Goal: Transaction & Acquisition: Purchase product/service

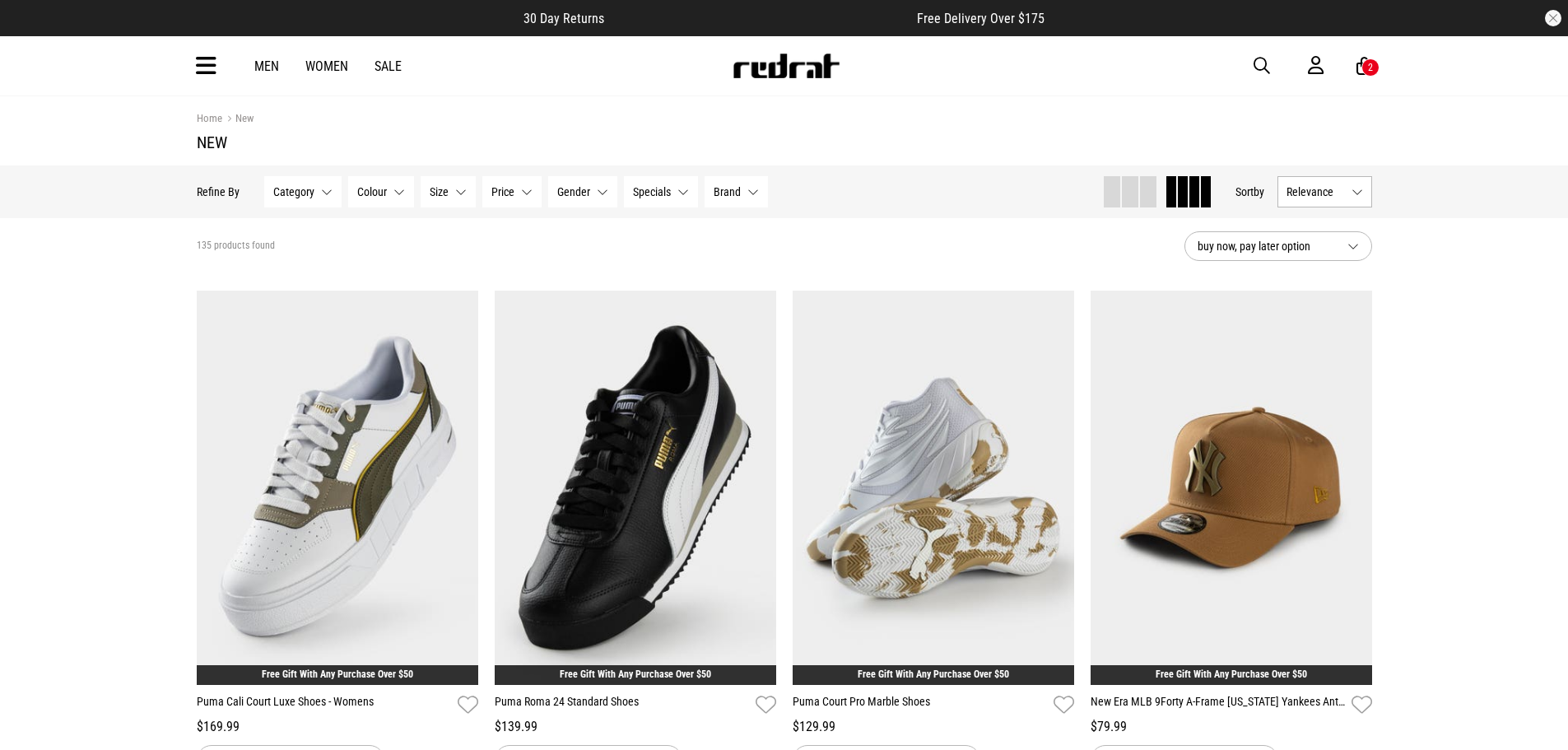
click at [1266, 64] on span "button" at bounding box center [1262, 66] width 16 height 20
click at [813, 76] on input "search" at bounding box center [741, 66] width 494 height 33
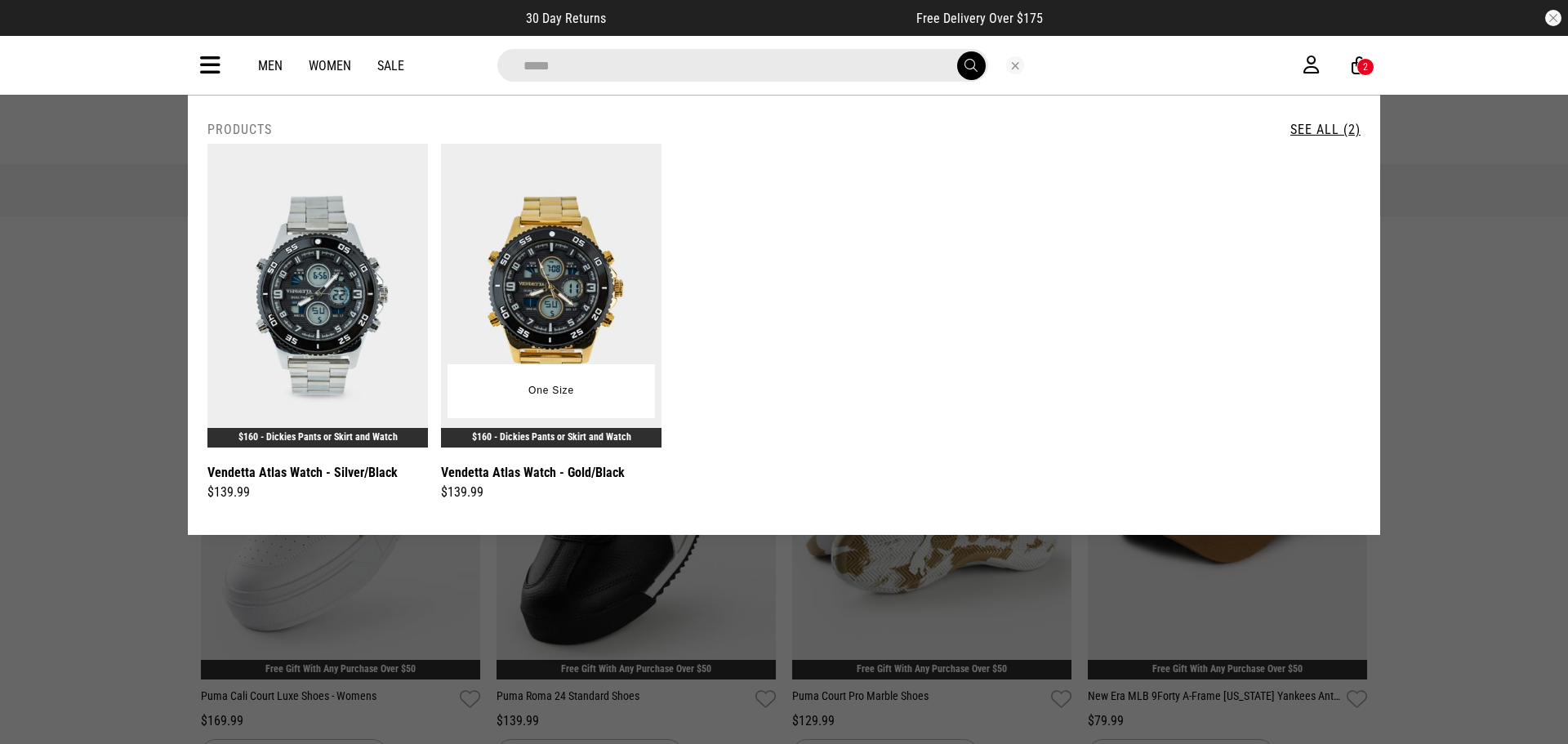
type input "*****"
click at [551, 291] on img at bounding box center [551, 295] width 220 height 303
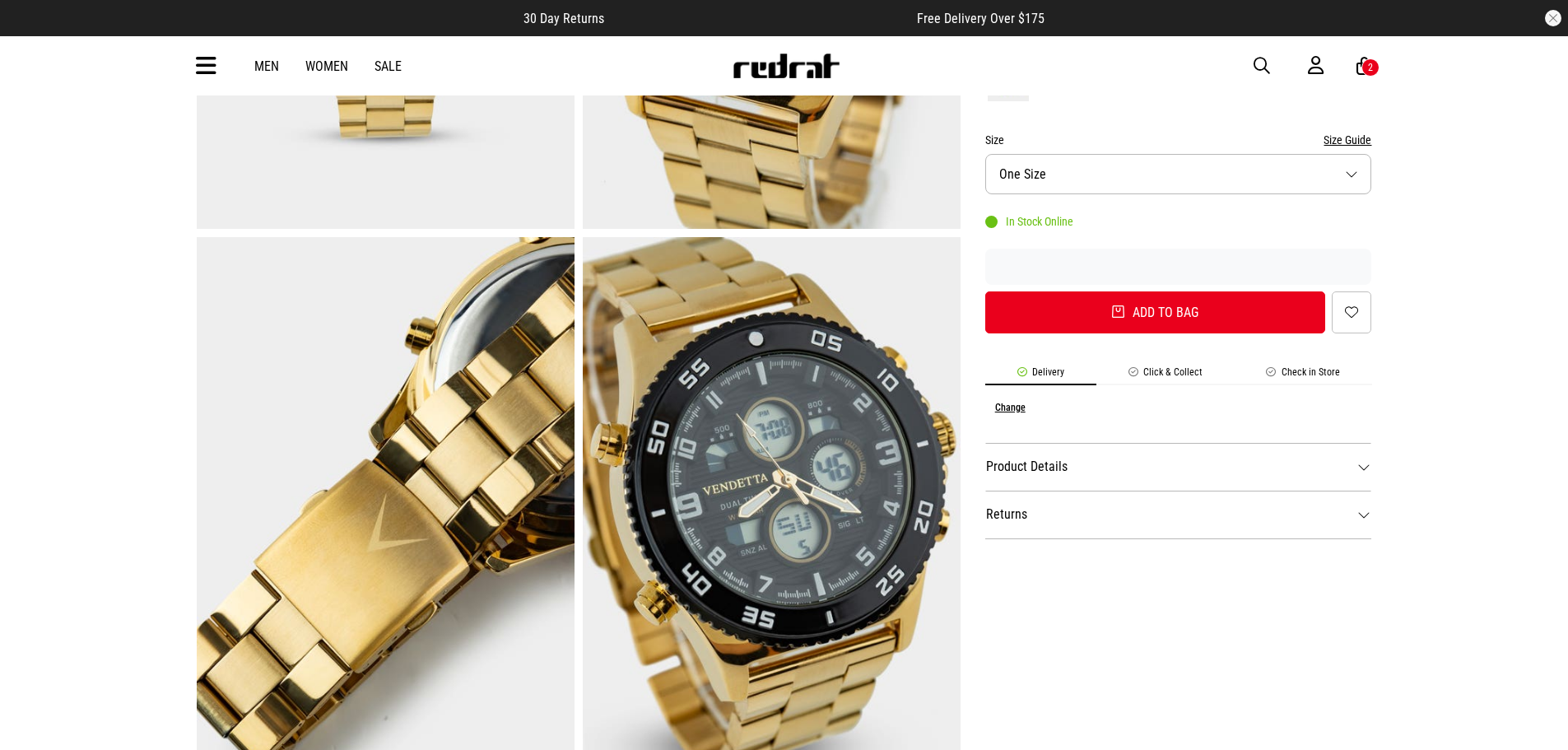
scroll to position [576, 0]
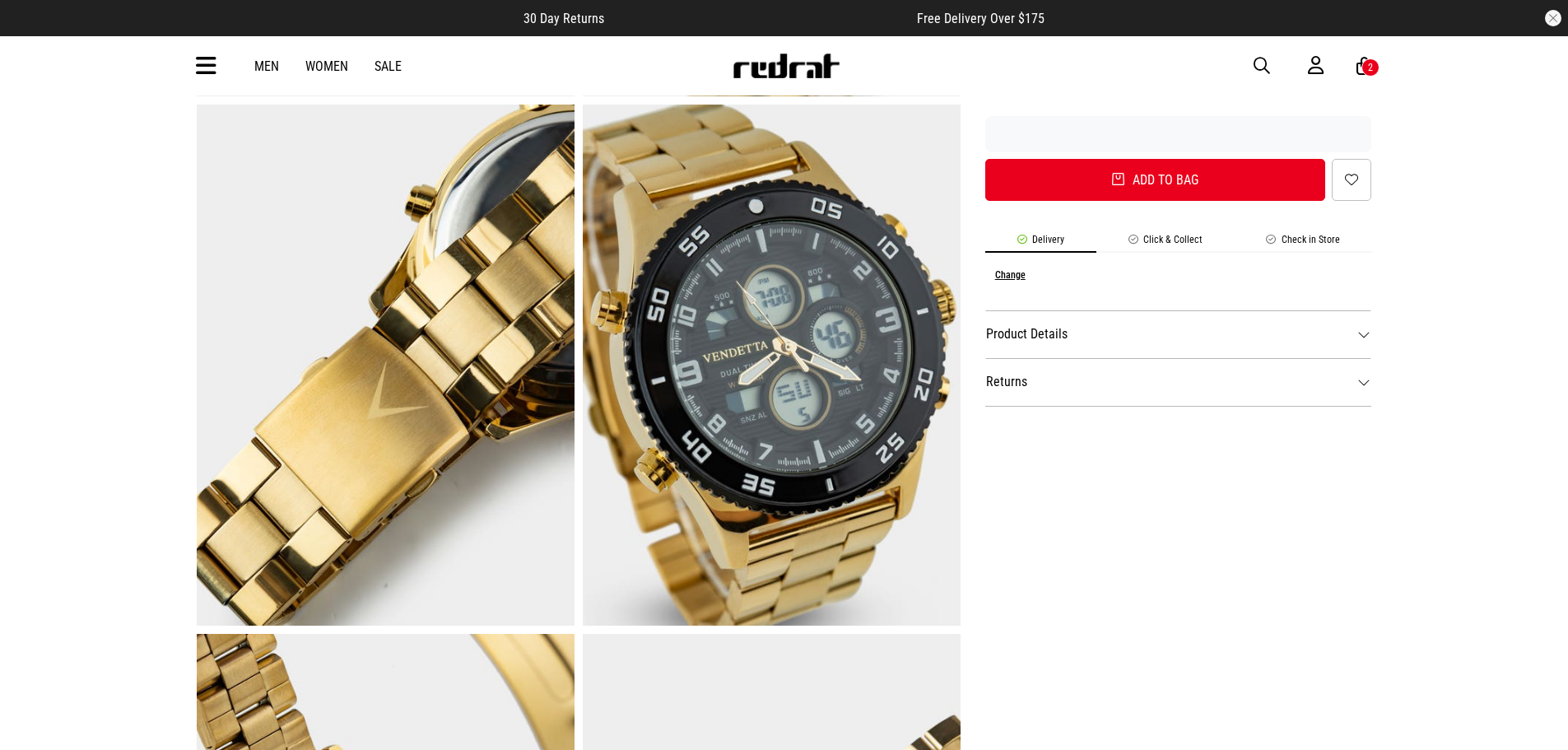
click at [1158, 339] on dt "Product Details" at bounding box center [1178, 334] width 387 height 47
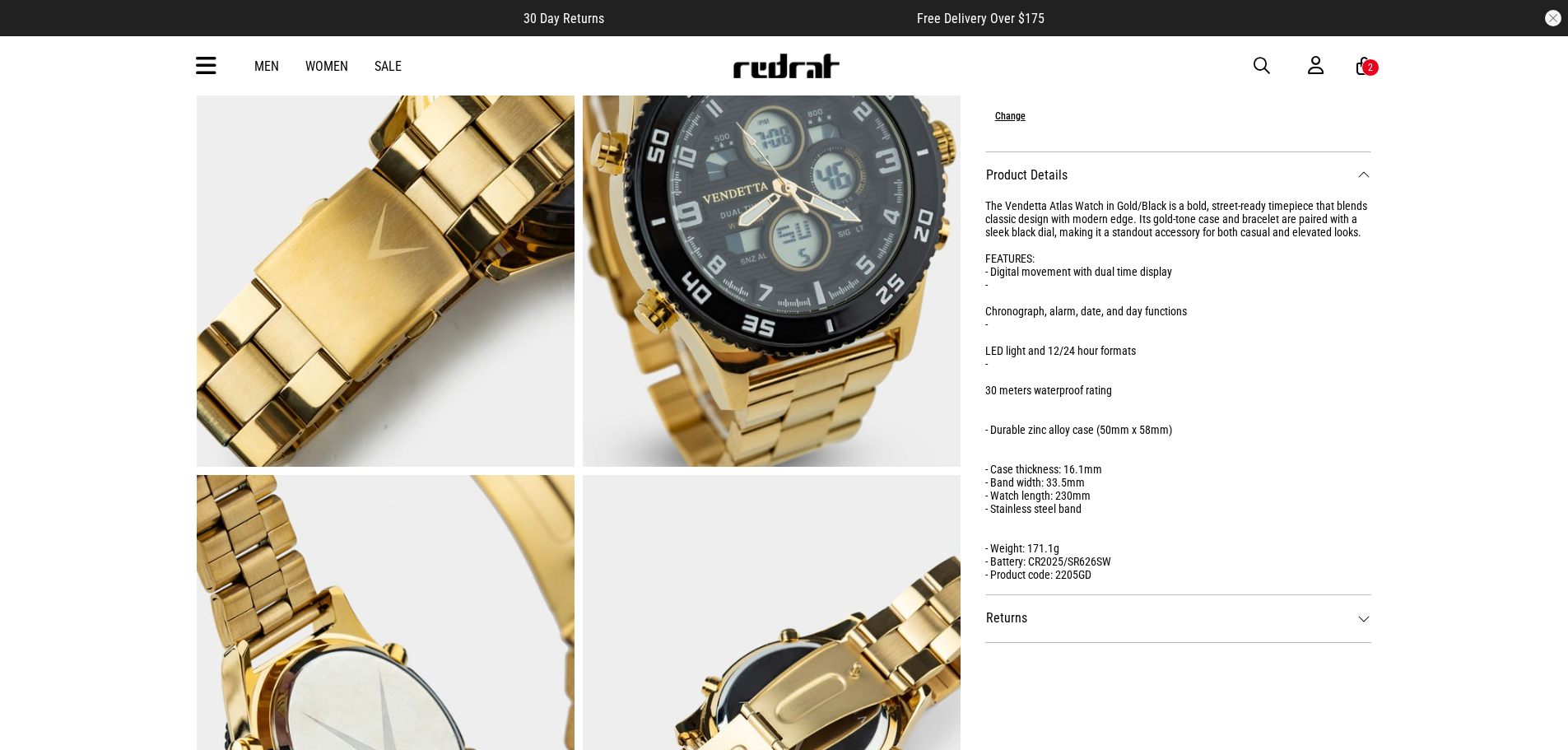
scroll to position [741, 0]
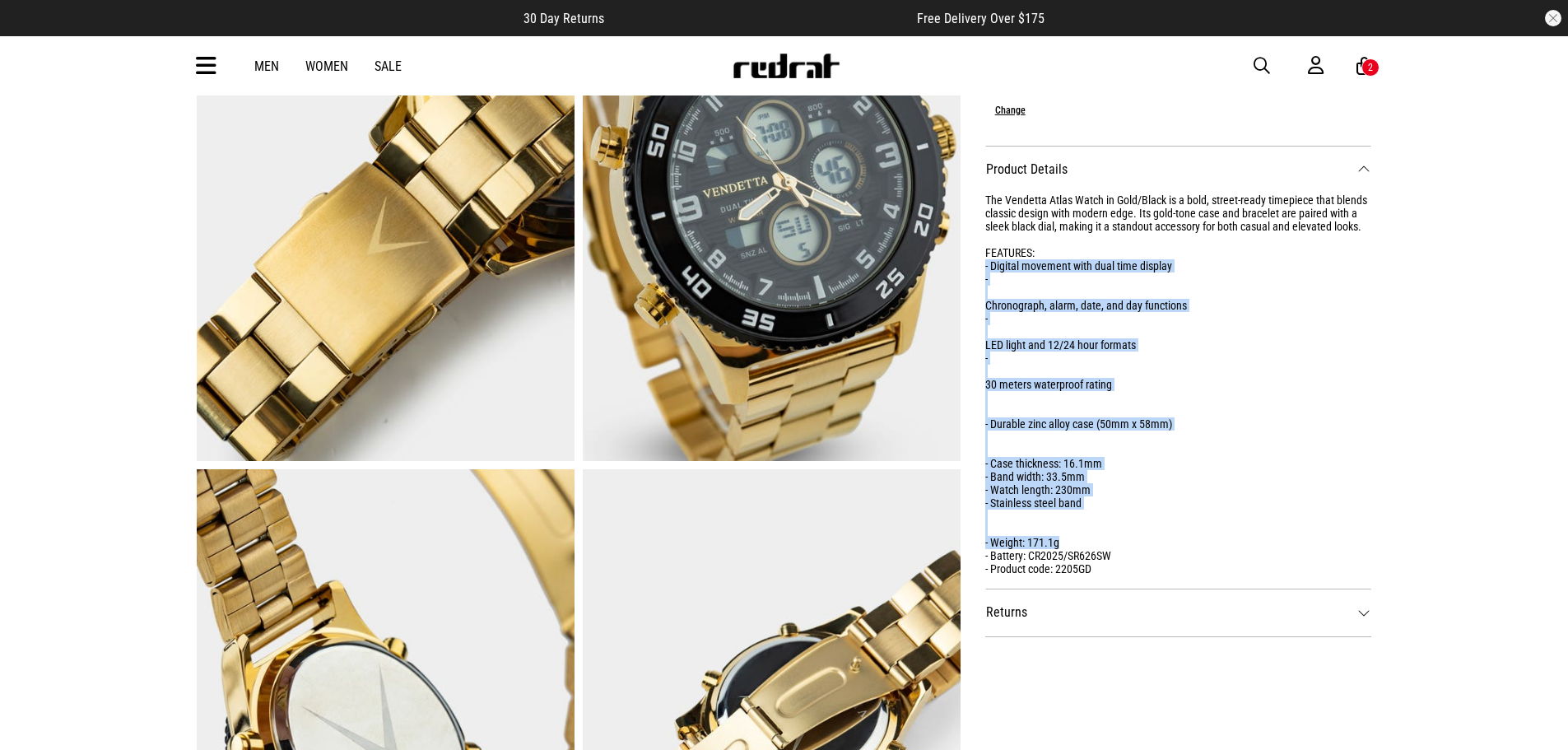
drag, startPoint x: 1064, startPoint y: 541, endPoint x: 985, endPoint y: 263, distance: 289.0
click at [985, 263] on div "The Vendetta Atlas Watch in Gold/Black is a bold, street-ready timepiece that b…" at bounding box center [1178, 383] width 387 height 381
copy div "- Digital movement with dual time display - Chronograph, alarm, date, and day f…"
